Goal: Information Seeking & Learning: Learn about a topic

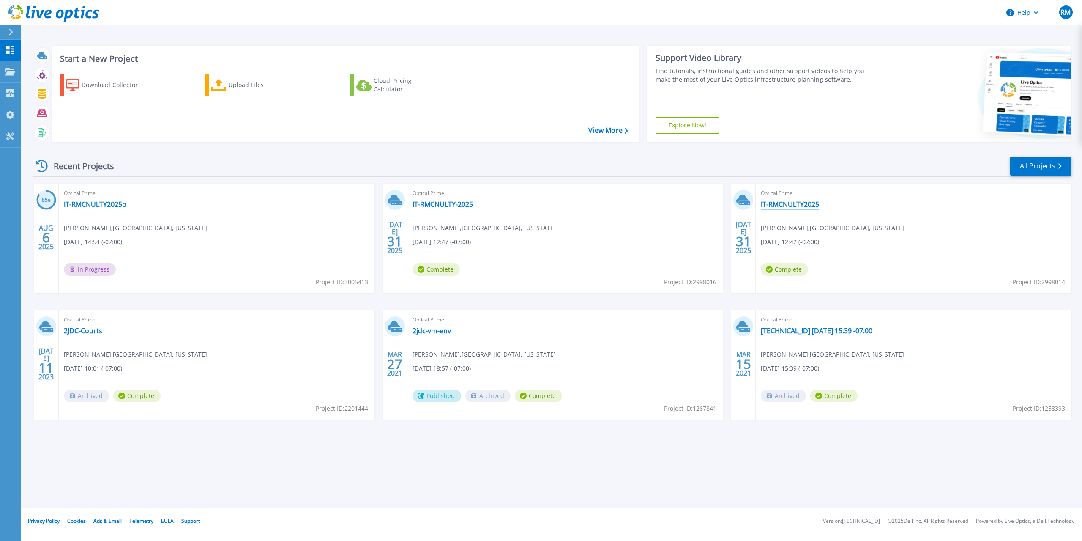
click at [792, 205] on link "IT-RMCNULTY2025" at bounding box center [790, 204] width 58 height 8
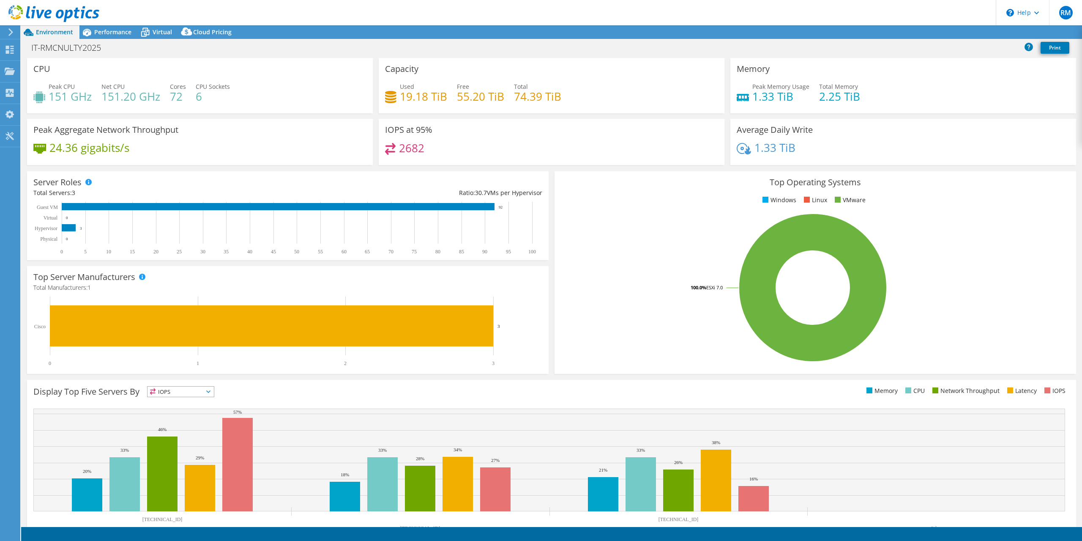
select select "USD"
click at [160, 32] on span "Virtual" at bounding box center [162, 32] width 19 height 8
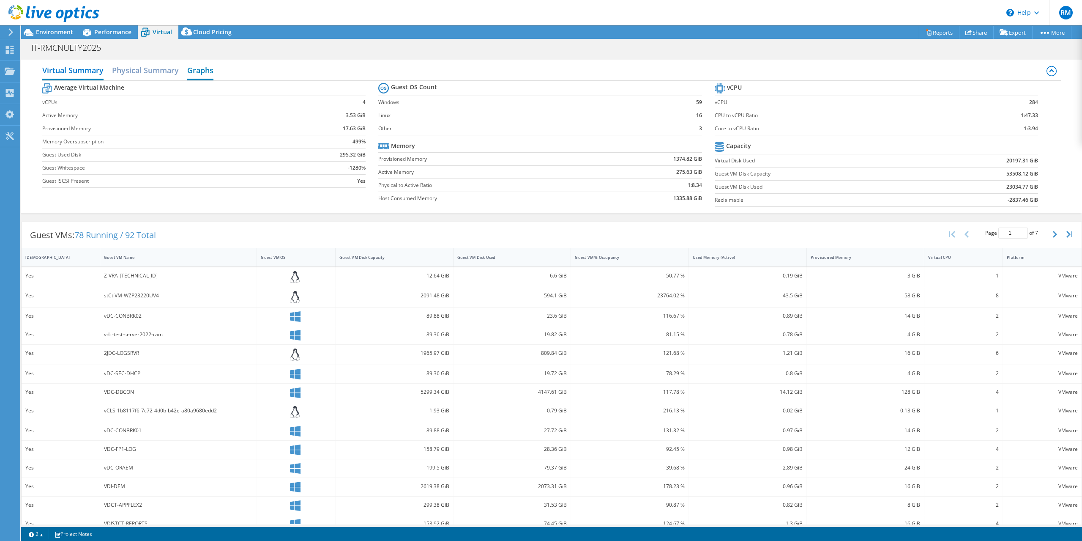
click at [197, 70] on h2 "Graphs" at bounding box center [200, 71] width 26 height 19
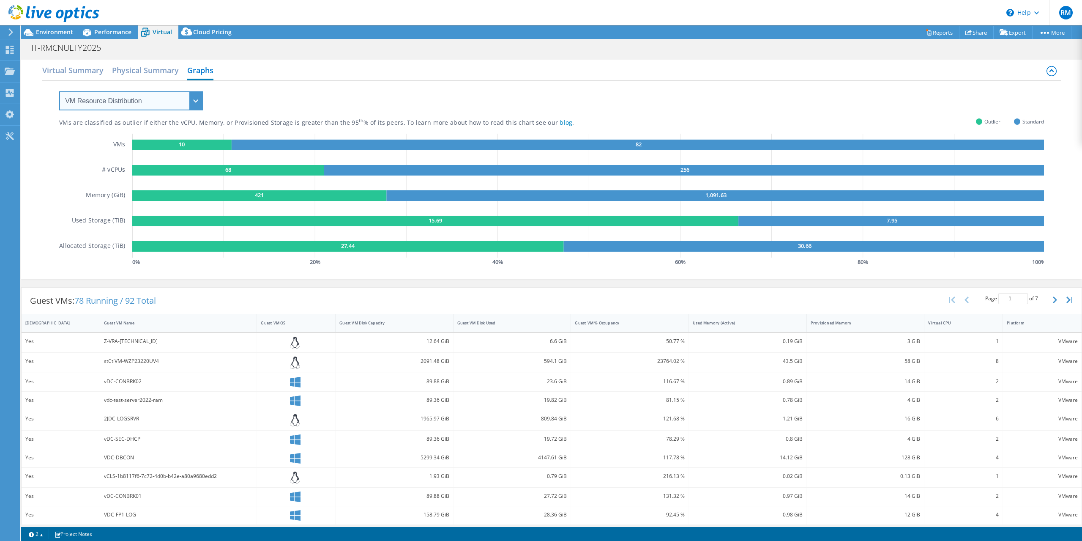
click at [59, 91] on select "VM Resource Distribution Provisioning Contrast Over Provisioning" at bounding box center [131, 100] width 144 height 19
select select "Over Provisioning"
click option "Over Provisioning" at bounding box center [0, 0] width 0 height 0
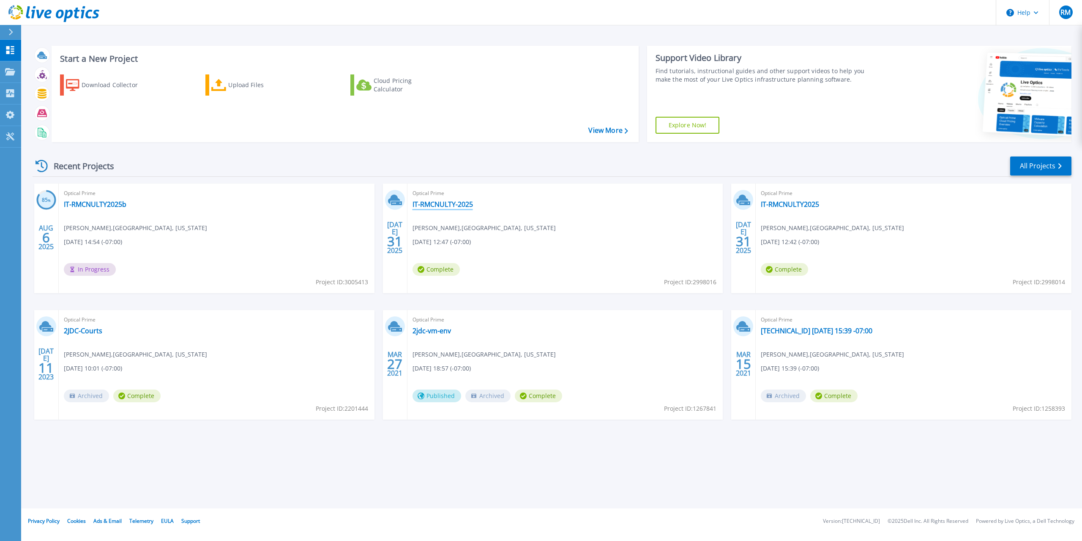
click at [465, 200] on link "IT-RMCNULTY-2025" at bounding box center [442, 204] width 60 height 8
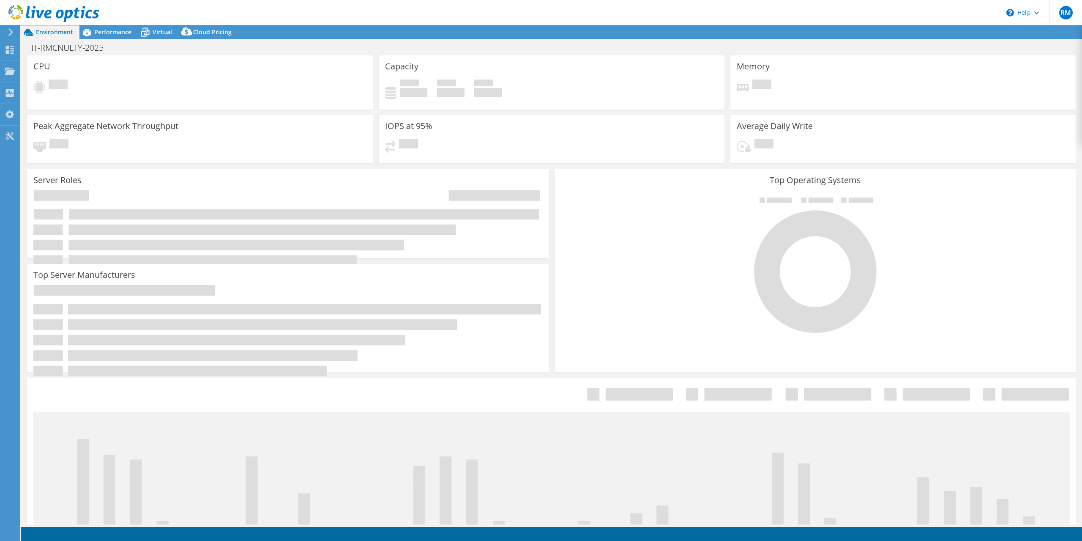
select select "USD"
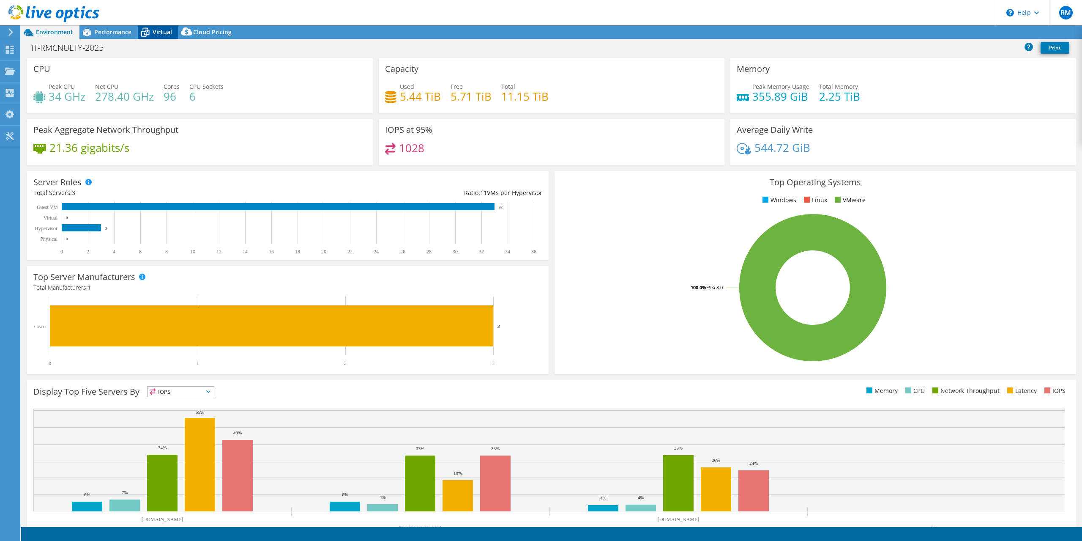
click at [156, 35] on span "Virtual" at bounding box center [162, 32] width 19 height 8
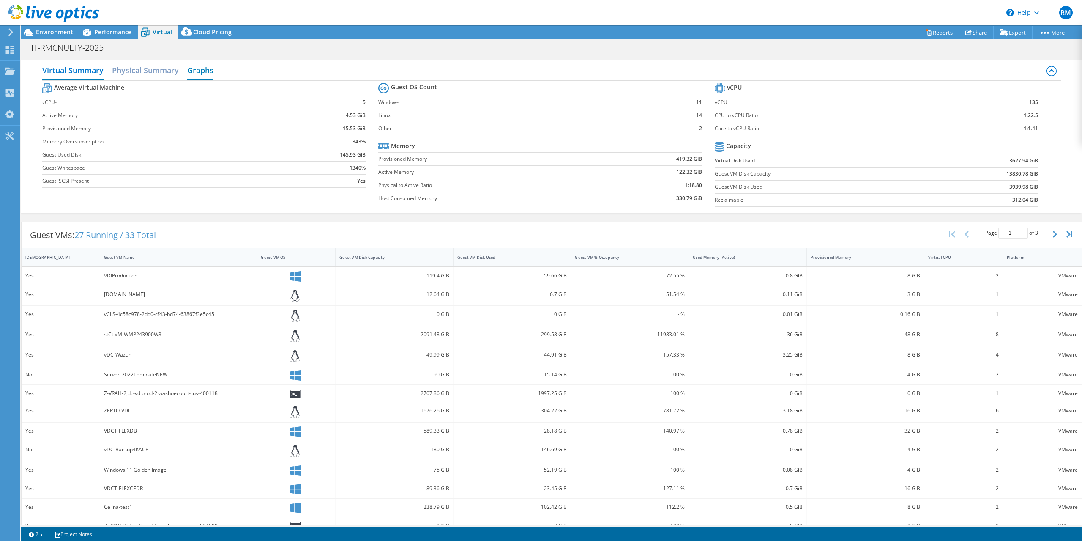
click at [200, 66] on h2 "Graphs" at bounding box center [200, 71] width 26 height 19
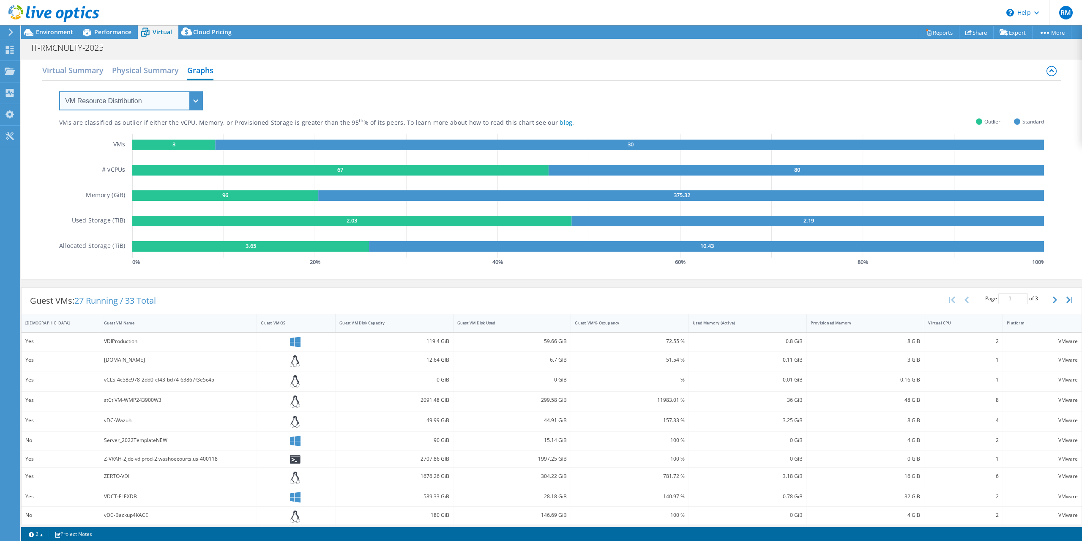
click at [59, 91] on select "VM Resource Distribution Provisioning Contrast Over Provisioning" at bounding box center [131, 100] width 144 height 19
select select "Over Provisioning"
click option "Over Provisioning" at bounding box center [0, 0] width 0 height 0
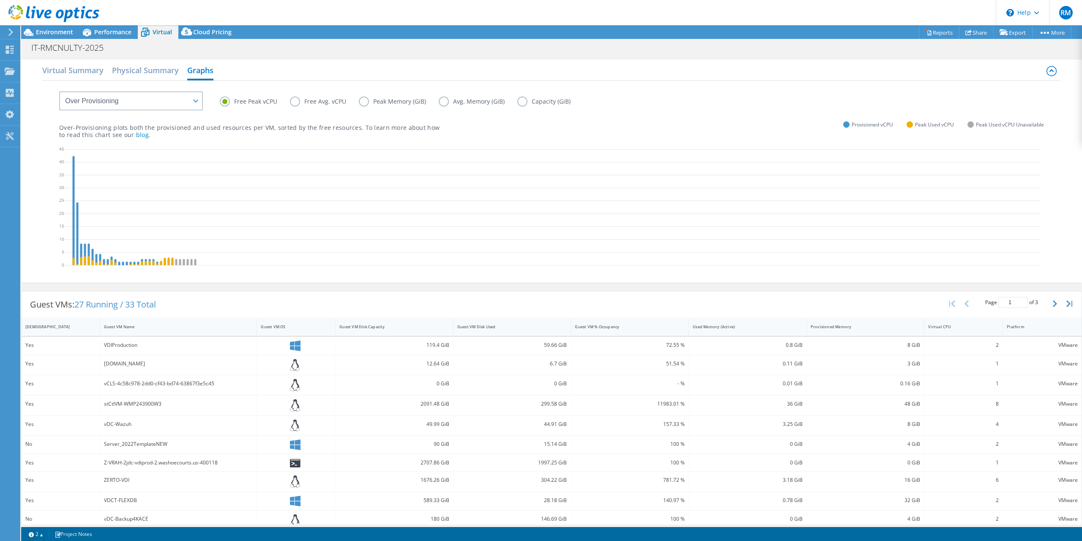
click at [300, 102] on label "Free Avg. vCPU" at bounding box center [324, 101] width 69 height 10
click at [0, 0] on input "Free Avg. vCPU" at bounding box center [0, 0] width 0 height 0
click at [381, 104] on label "Peak Memory (GiB)" at bounding box center [399, 101] width 80 height 10
click at [0, 0] on input "Peak Memory (GiB)" at bounding box center [0, 0] width 0 height 0
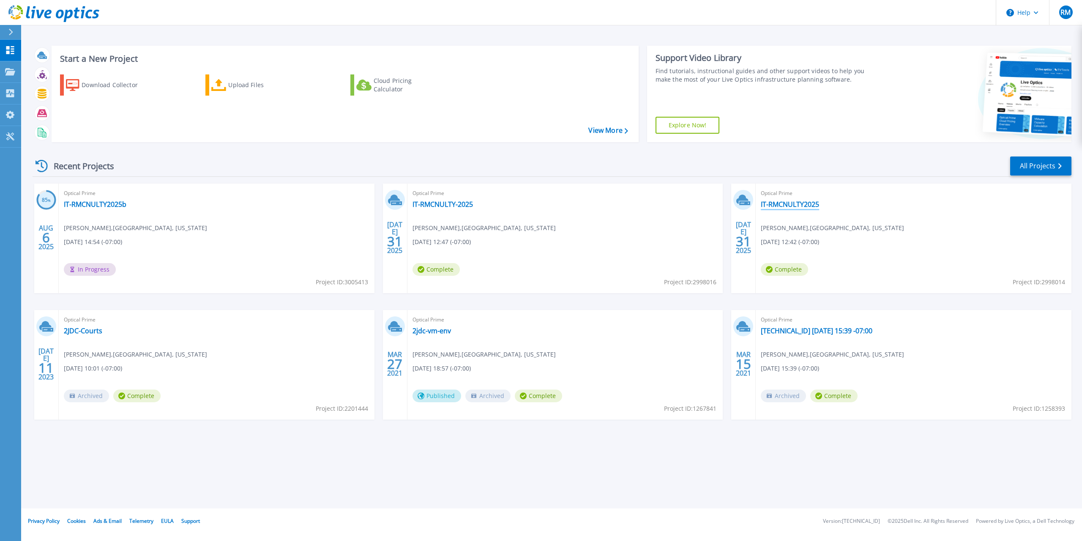
click at [789, 200] on link "IT-RMCNULTY2025" at bounding box center [790, 204] width 58 height 8
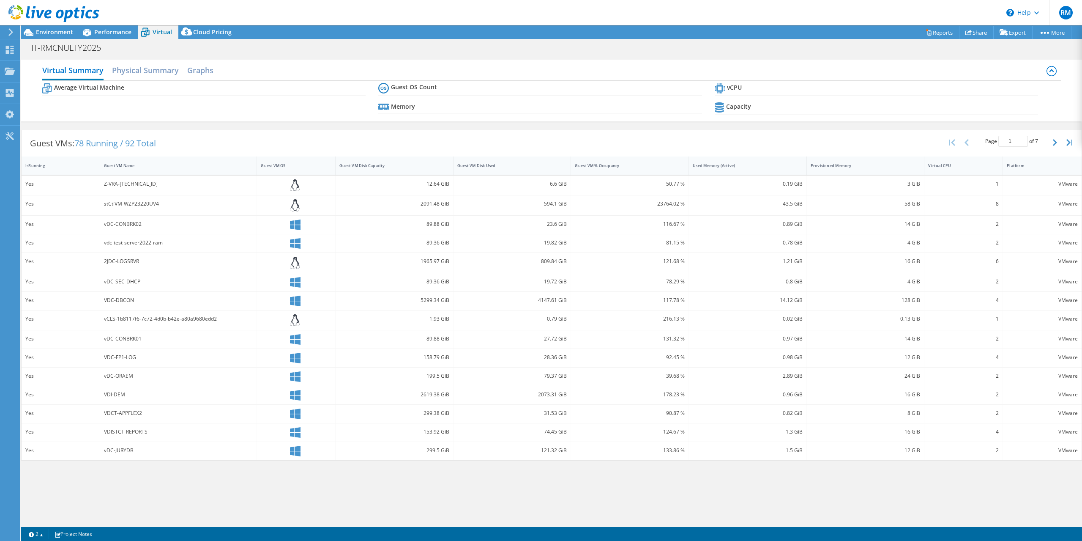
select select "USD"
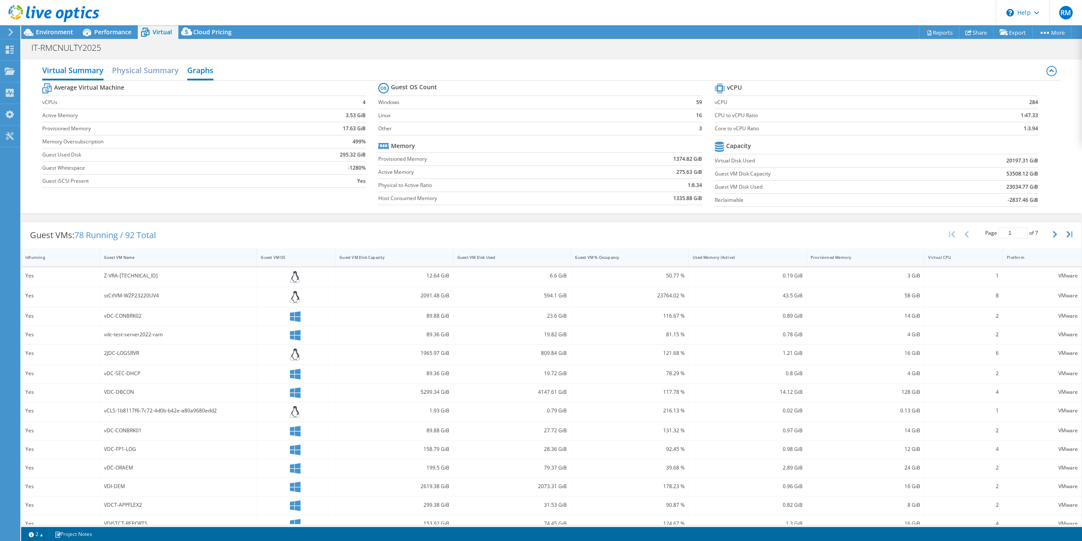
click at [206, 73] on h2 "Graphs" at bounding box center [200, 71] width 26 height 19
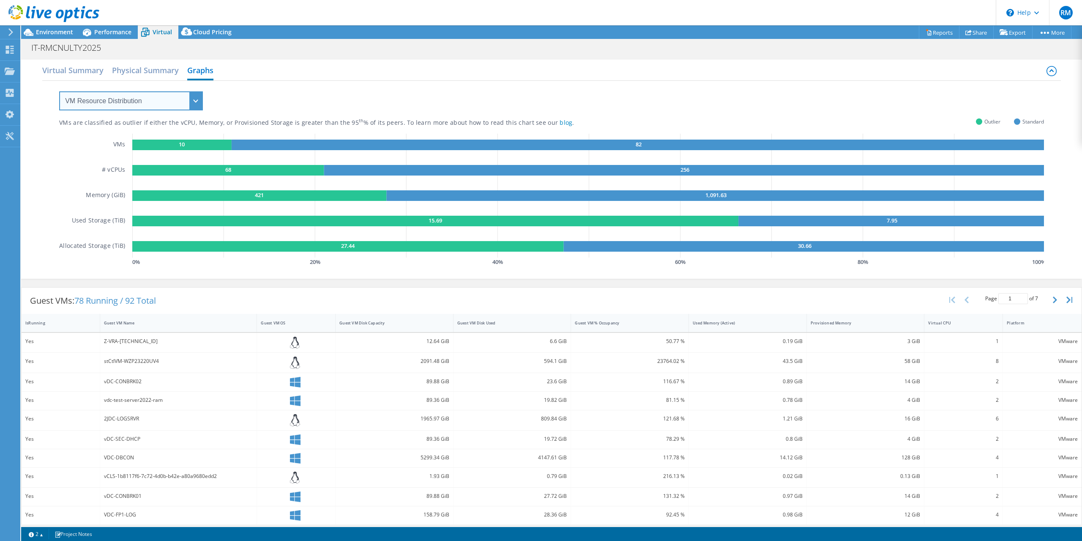
click at [59, 91] on select "VM Resource Distribution Provisioning Contrast Over Provisioning" at bounding box center [131, 100] width 144 height 19
select select "Over Provisioning"
click option "Over Provisioning" at bounding box center [0, 0] width 0 height 0
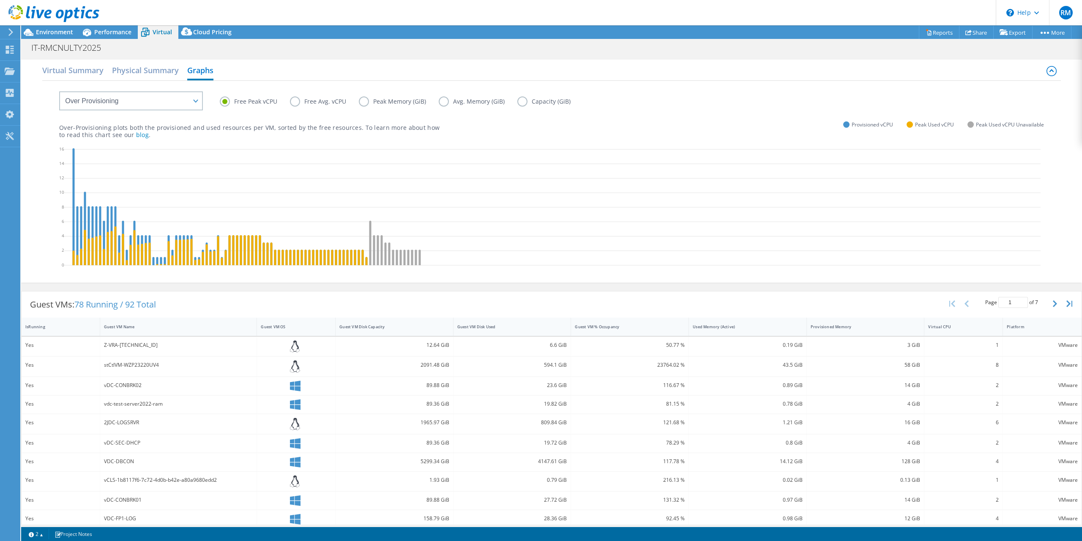
click at [363, 98] on label "Peak Memory (GiB)" at bounding box center [399, 101] width 80 height 10
click at [0, 0] on input "Peak Memory (GiB)" at bounding box center [0, 0] width 0 height 0
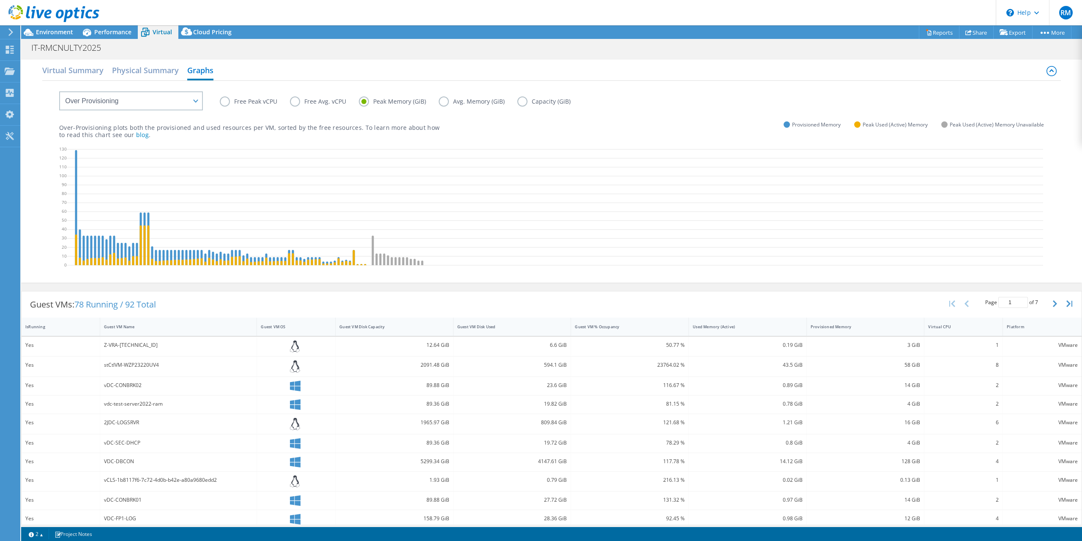
click at [233, 103] on label "Free Peak vCPU" at bounding box center [255, 101] width 70 height 10
click at [0, 0] on input "Free Peak vCPU" at bounding box center [0, 0] width 0 height 0
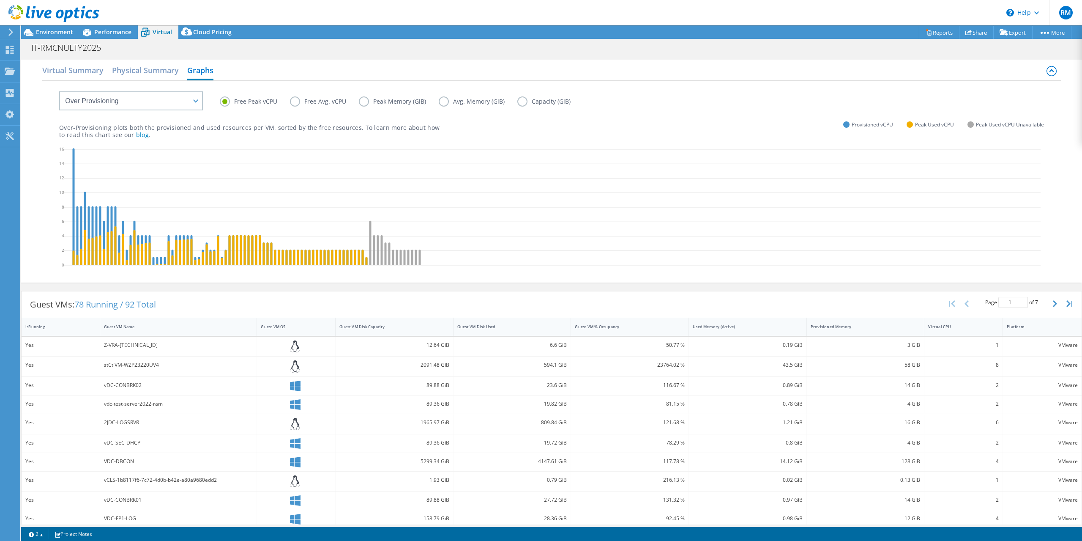
click at [292, 101] on label "Free Avg. vCPU" at bounding box center [324, 101] width 69 height 10
click at [0, 0] on input "Free Avg. vCPU" at bounding box center [0, 0] width 0 height 0
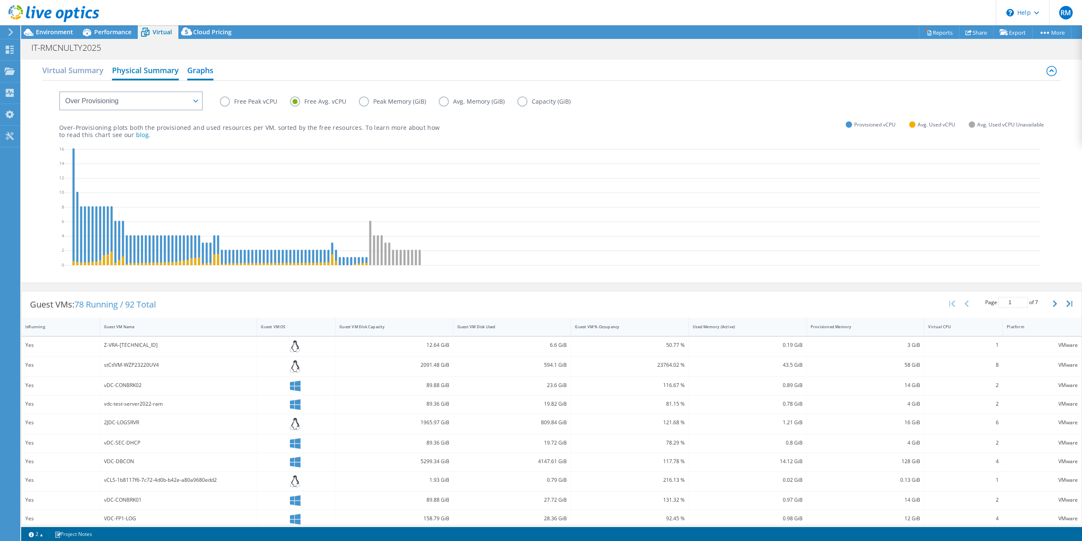
click at [139, 70] on h2 "Physical Summary" at bounding box center [145, 71] width 67 height 19
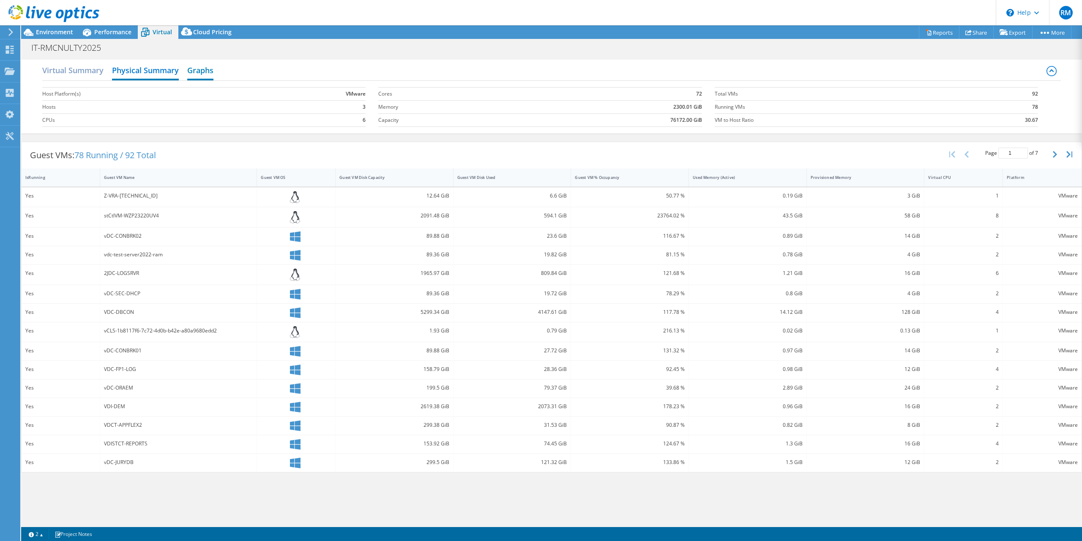
click at [203, 70] on h2 "Graphs" at bounding box center [200, 71] width 26 height 19
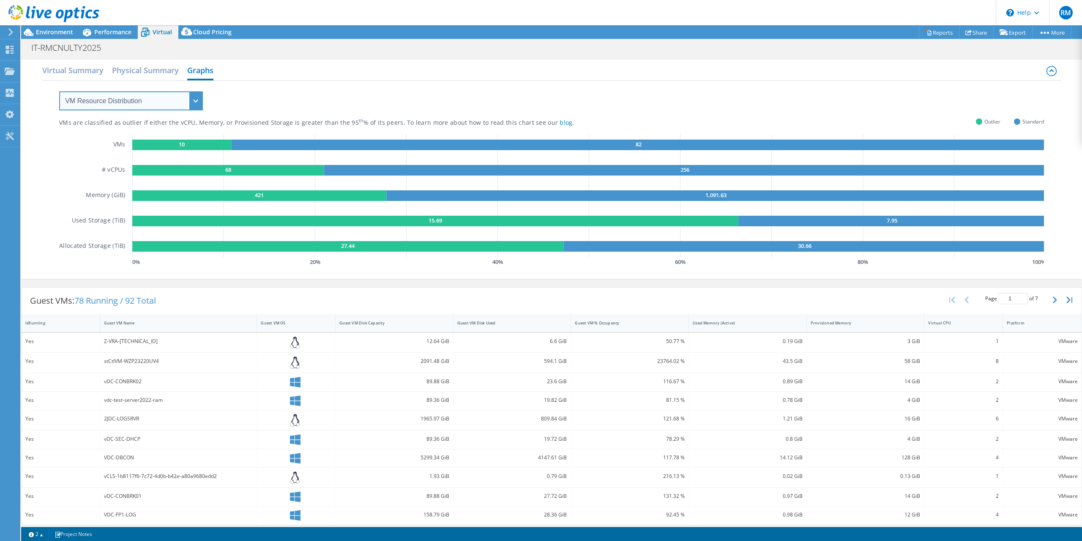
click at [59, 91] on select "VM Resource Distribution Provisioning Contrast Over Provisioning" at bounding box center [131, 100] width 144 height 19
click option "Provisioning Contrast" at bounding box center [0, 0] width 0 height 0
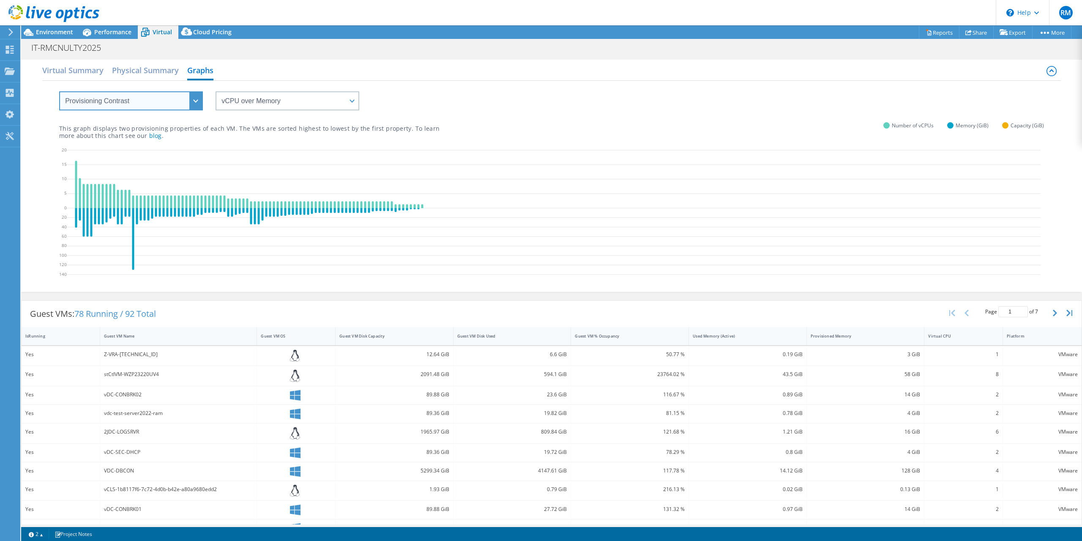
click at [59, 91] on select "VM Resource Distribution Provisioning Contrast Over Provisioning" at bounding box center [131, 100] width 144 height 19
select select "VM Resource Distribution"
click option "VM Resource Distribution" at bounding box center [0, 0] width 0 height 0
